Goal: Task Accomplishment & Management: Manage account settings

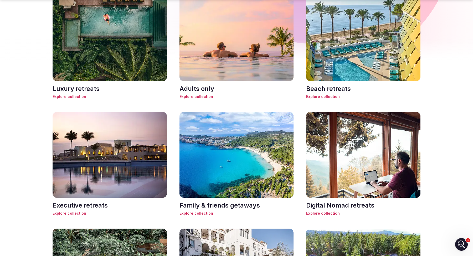
click at [322, 98] on span "Explore collection" at bounding box center [363, 96] width 114 height 5
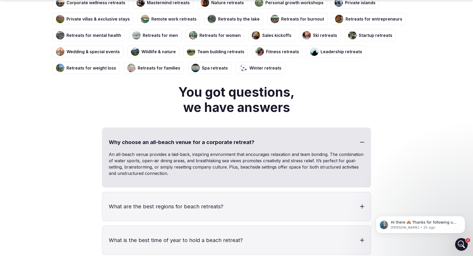
scroll to position [1041, 0]
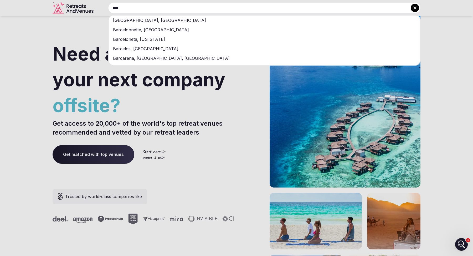
type input "****"
click at [181, 18] on div "Barcelona, Spain" at bounding box center [264, 20] width 311 height 9
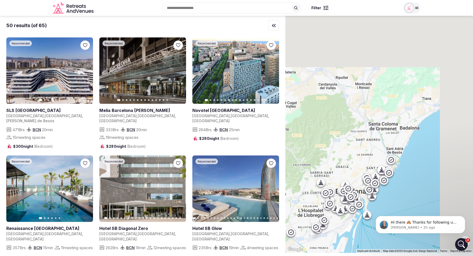
drag, startPoint x: 413, startPoint y: 79, endPoint x: 357, endPoint y: 135, distance: 79.6
click at [357, 135] on div at bounding box center [380, 134] width 188 height 237
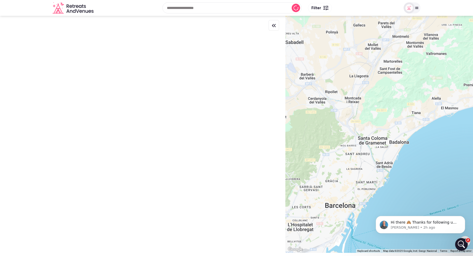
drag, startPoint x: 411, startPoint y: 100, endPoint x: 399, endPoint y: 116, distance: 19.9
click at [400, 116] on div at bounding box center [380, 134] width 188 height 237
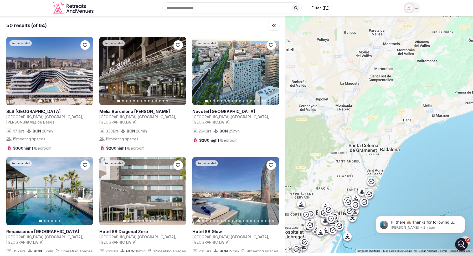
drag, startPoint x: 417, startPoint y: 108, endPoint x: 381, endPoint y: 137, distance: 46.2
click at [381, 137] on div at bounding box center [380, 134] width 188 height 237
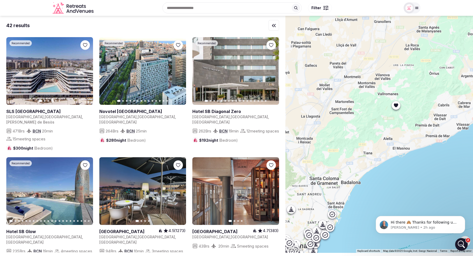
click at [397, 104] on icon at bounding box center [396, 105] width 4 height 4
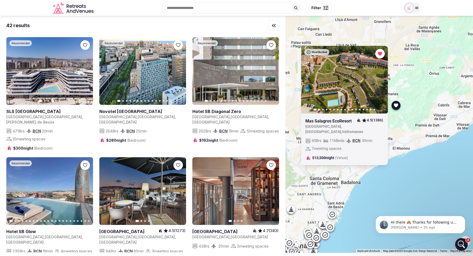
click at [380, 81] on icon "button" at bounding box center [381, 80] width 2 height 4
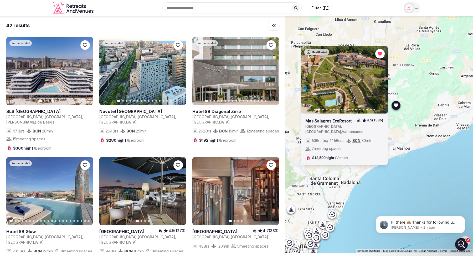
click at [380, 81] on icon "button" at bounding box center [381, 80] width 2 height 4
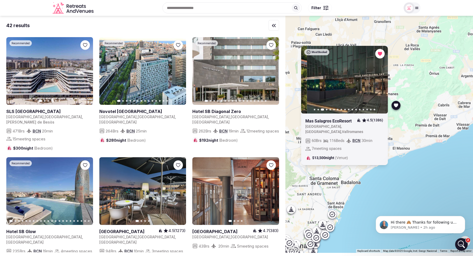
click at [380, 81] on icon "button" at bounding box center [381, 80] width 2 height 4
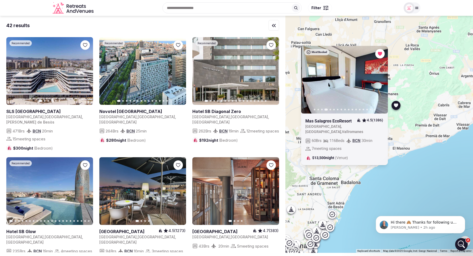
click at [380, 81] on icon "button" at bounding box center [381, 80] width 2 height 4
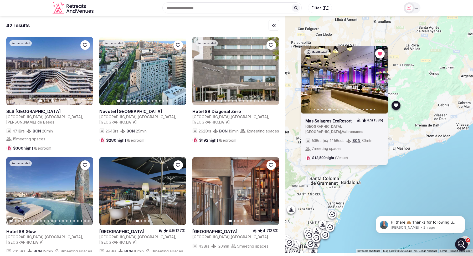
click at [341, 124] on link at bounding box center [332, 121] width 52 height 6
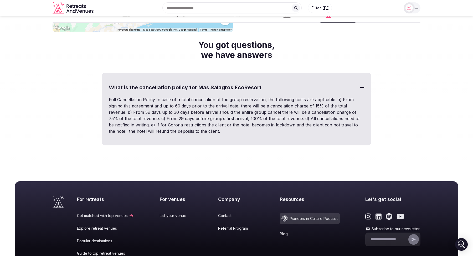
scroll to position [3129, 0]
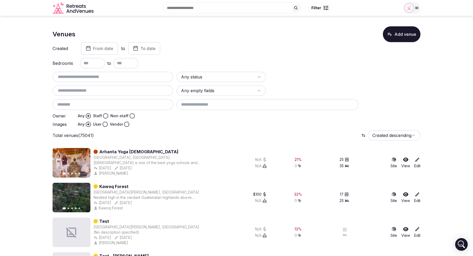
click at [84, 163] on icon "button" at bounding box center [83, 162] width 4 height 4
click at [107, 74] on input "text" at bounding box center [113, 77] width 116 height 6
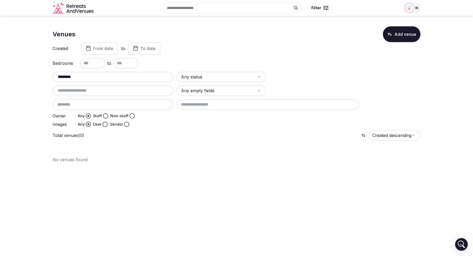
click at [67, 76] on input "*******" at bounding box center [113, 77] width 116 height 6
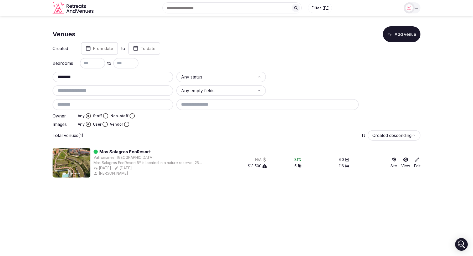
type input "********"
click at [419, 161] on icon at bounding box center [417, 159] width 5 height 5
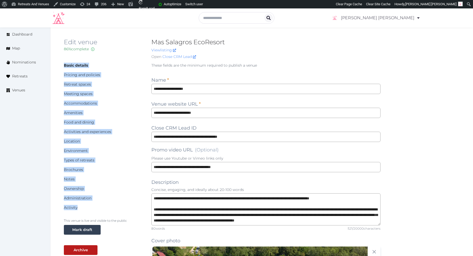
drag, startPoint x: 87, startPoint y: 208, endPoint x: 62, endPoint y: 66, distance: 144.4
copy div "Basic details Pricing and policies Retreat spaces Meeting spaces Accommodations…"
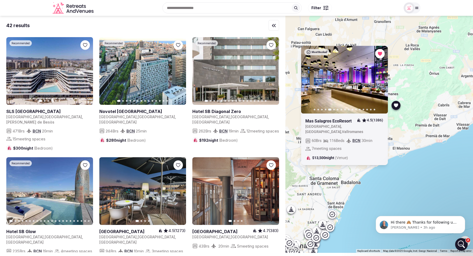
click at [261, 30] on div "42 results" at bounding box center [142, 25] width 273 height 19
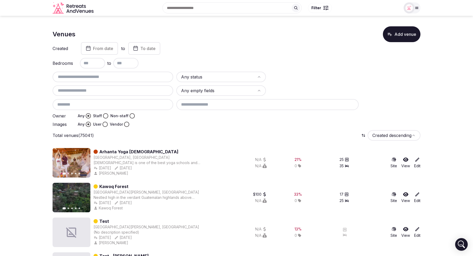
click at [84, 105] on input at bounding box center [113, 104] width 121 height 11
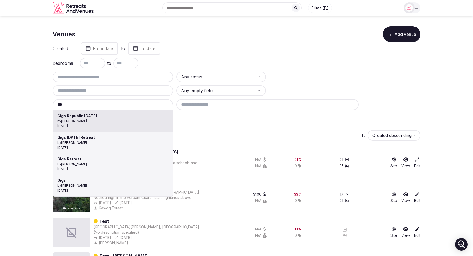
type input "**********"
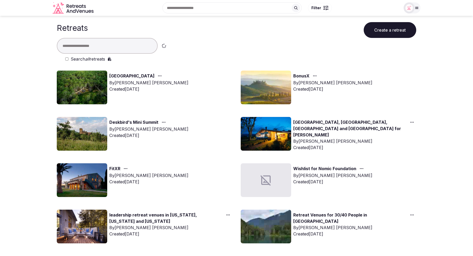
click at [67, 57] on div "Search all retreats" at bounding box center [240, 59] width 351 height 6
